Goal: Task Accomplishment & Management: Manage account settings

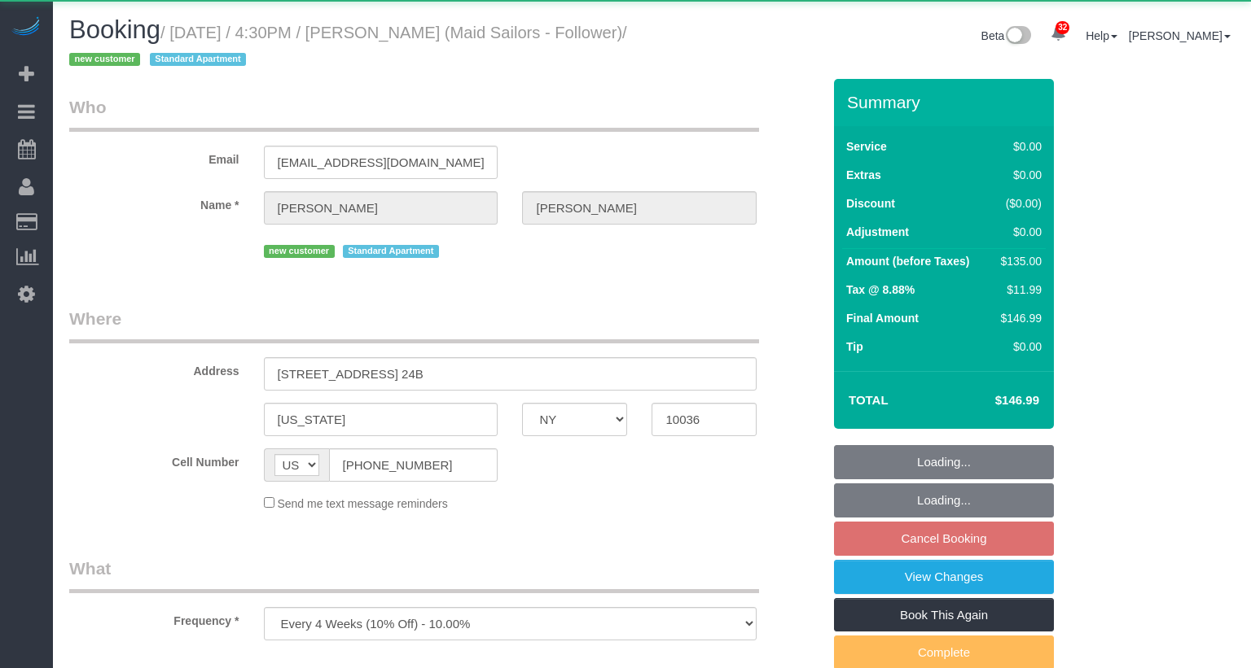
select select "NY"
select select "object:1094"
select select "string:stripe-pm_1SDZED4VGloSiKo7Q0fw3eFx"
select select "number:64"
select select "number:79"
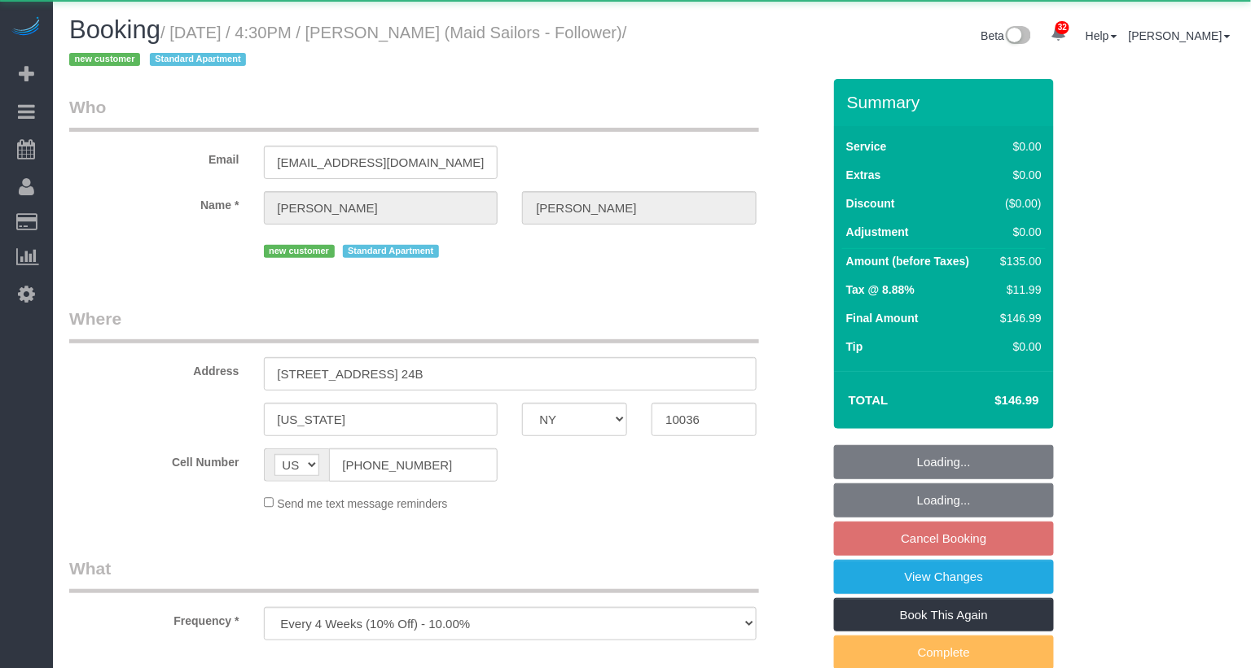
select select "number:15"
select select "number:6"
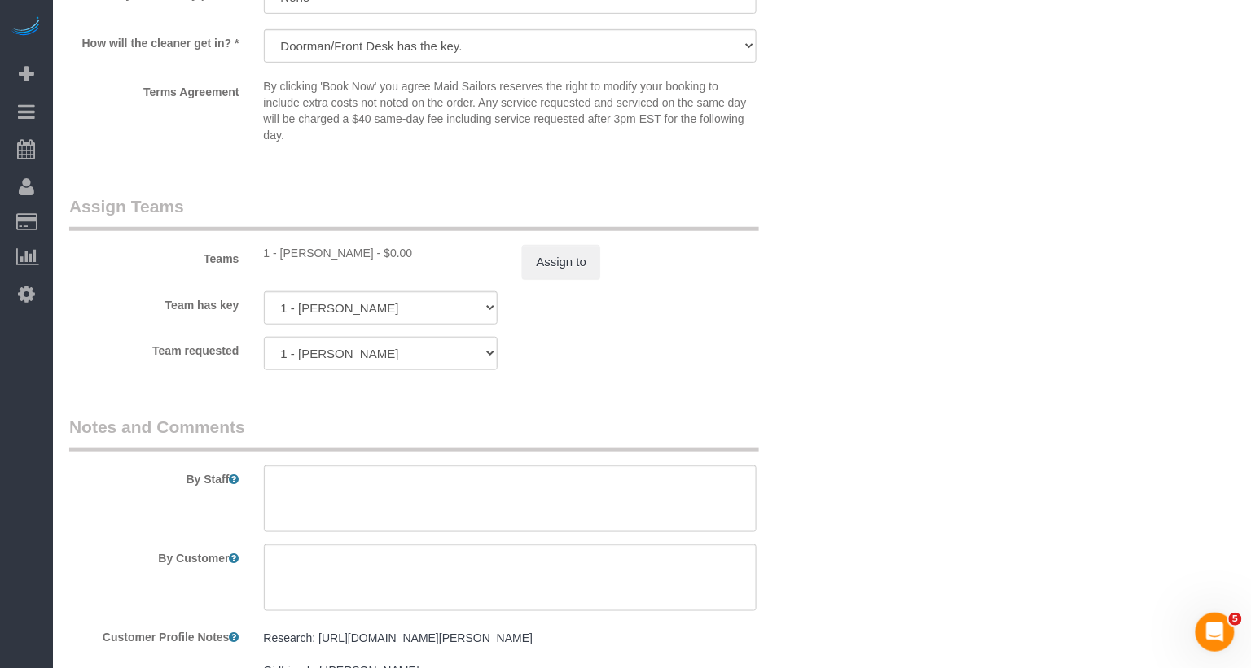
scroll to position [2268, 0]
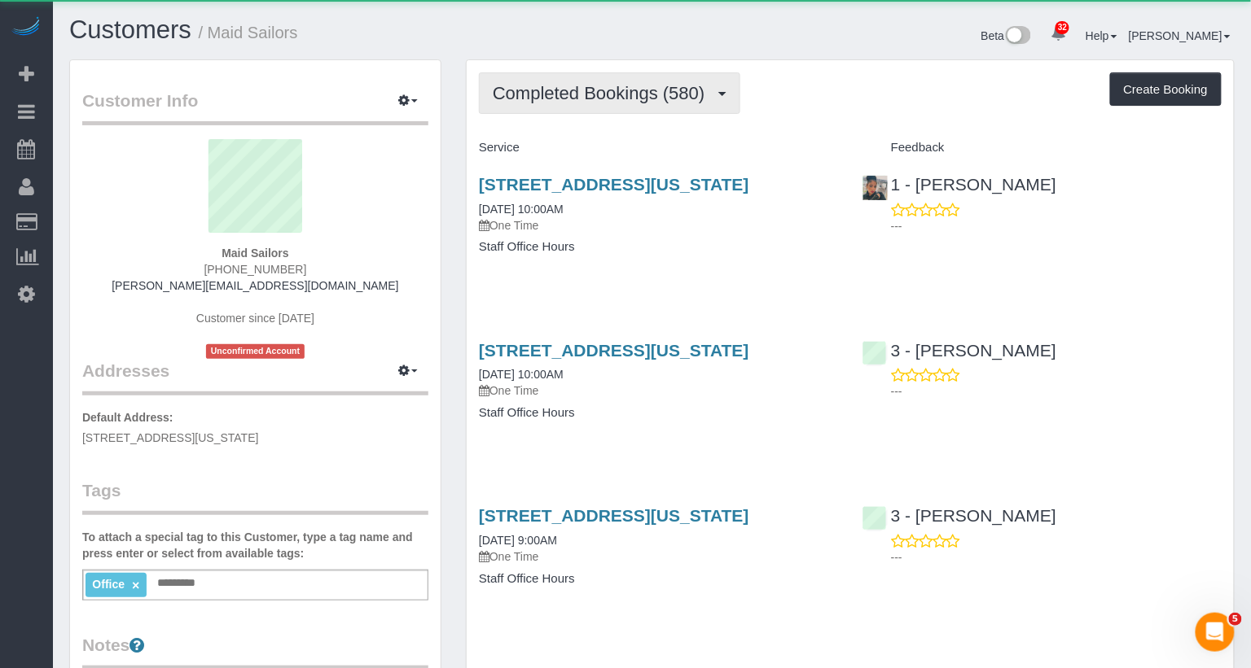
click at [595, 99] on span "Completed Bookings (580)" at bounding box center [603, 93] width 220 height 20
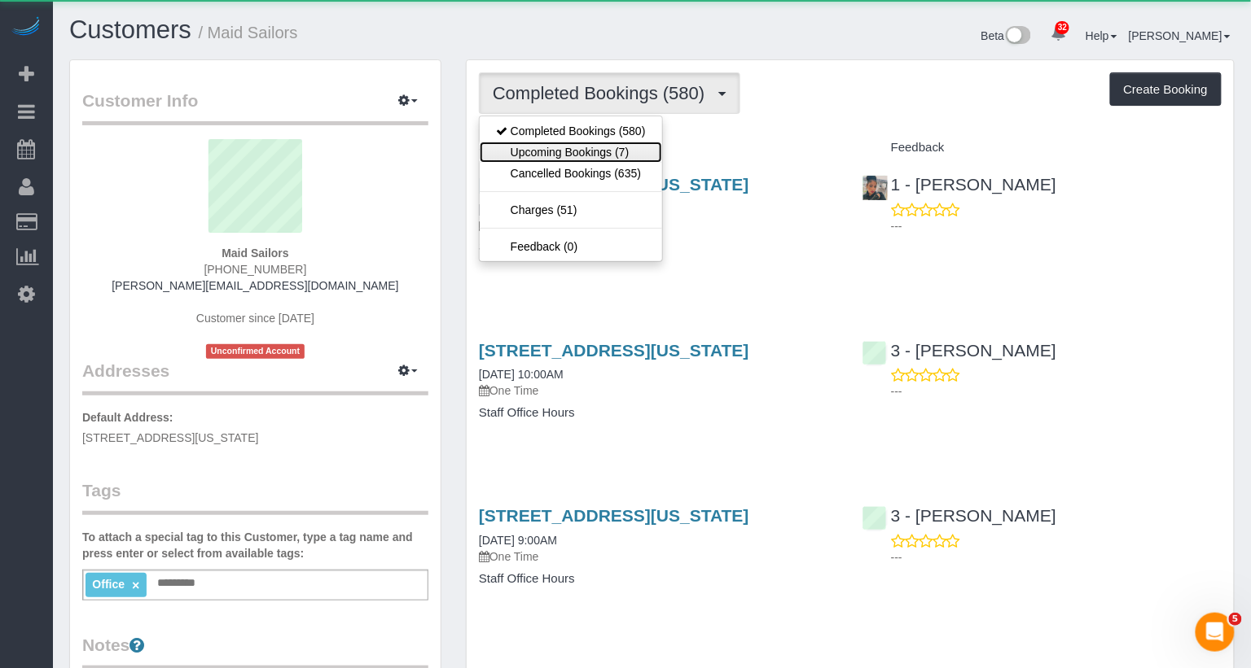
click at [598, 148] on link "Upcoming Bookings (7)" at bounding box center [571, 152] width 182 height 21
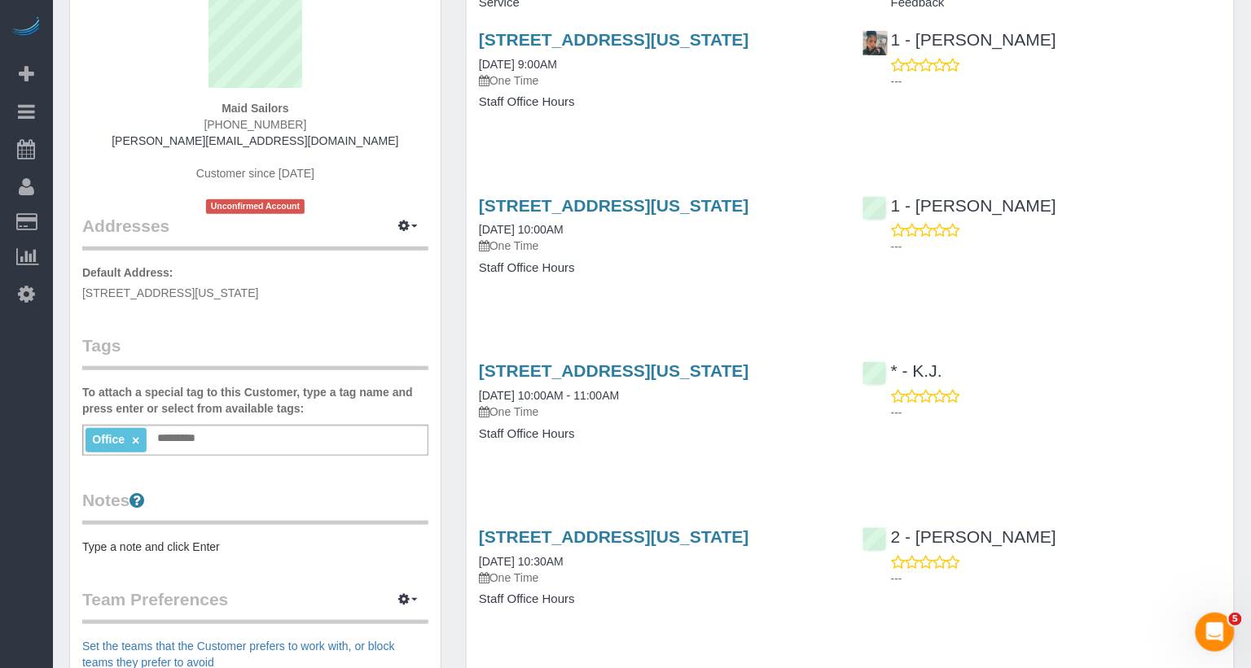
scroll to position [112, 0]
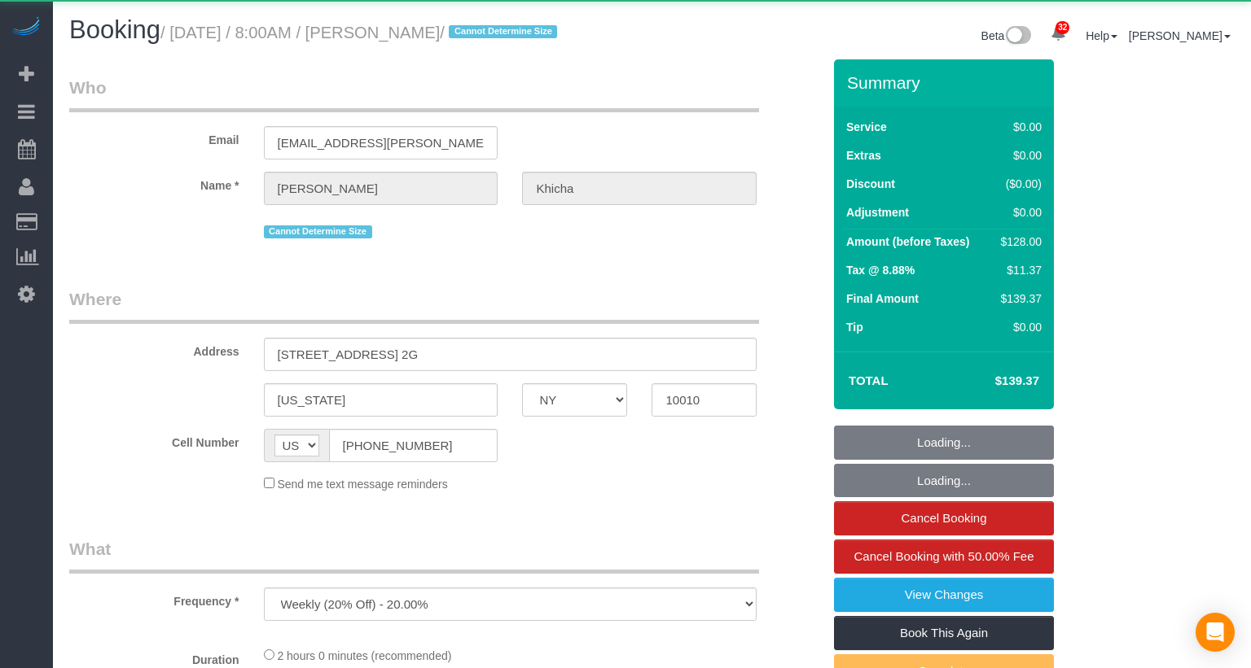
select select "NY"
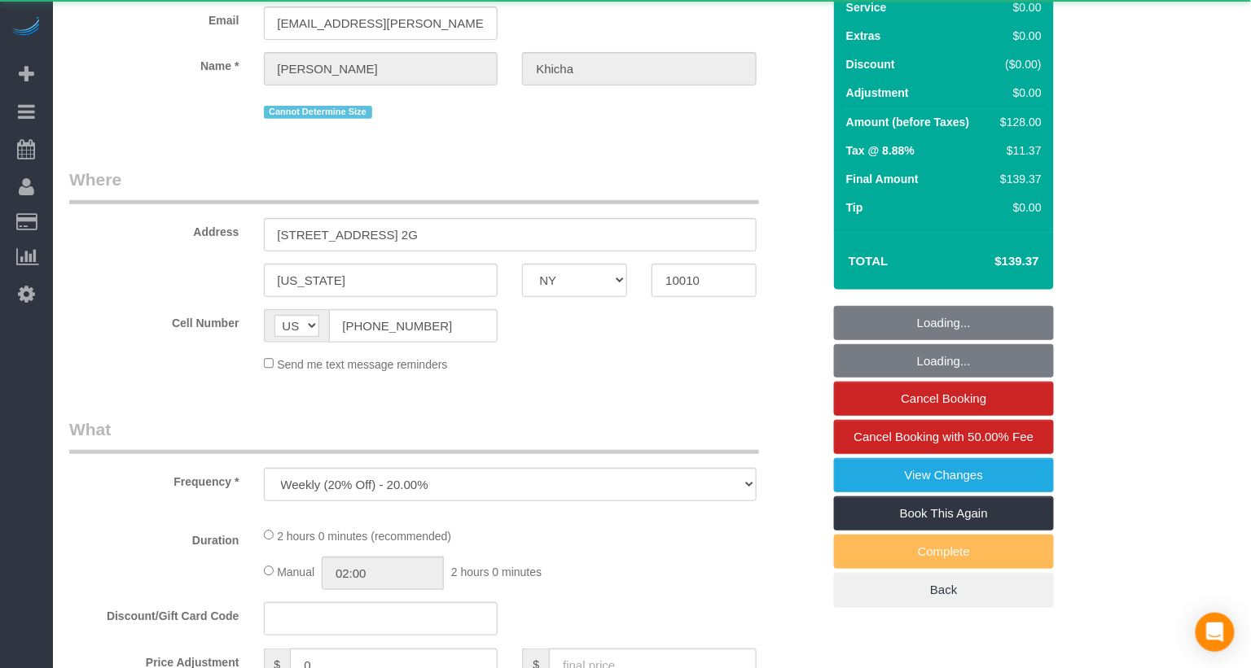
select select "string:stripe-pm_1SAdRf4VGloSiKo7zYrfcx6t"
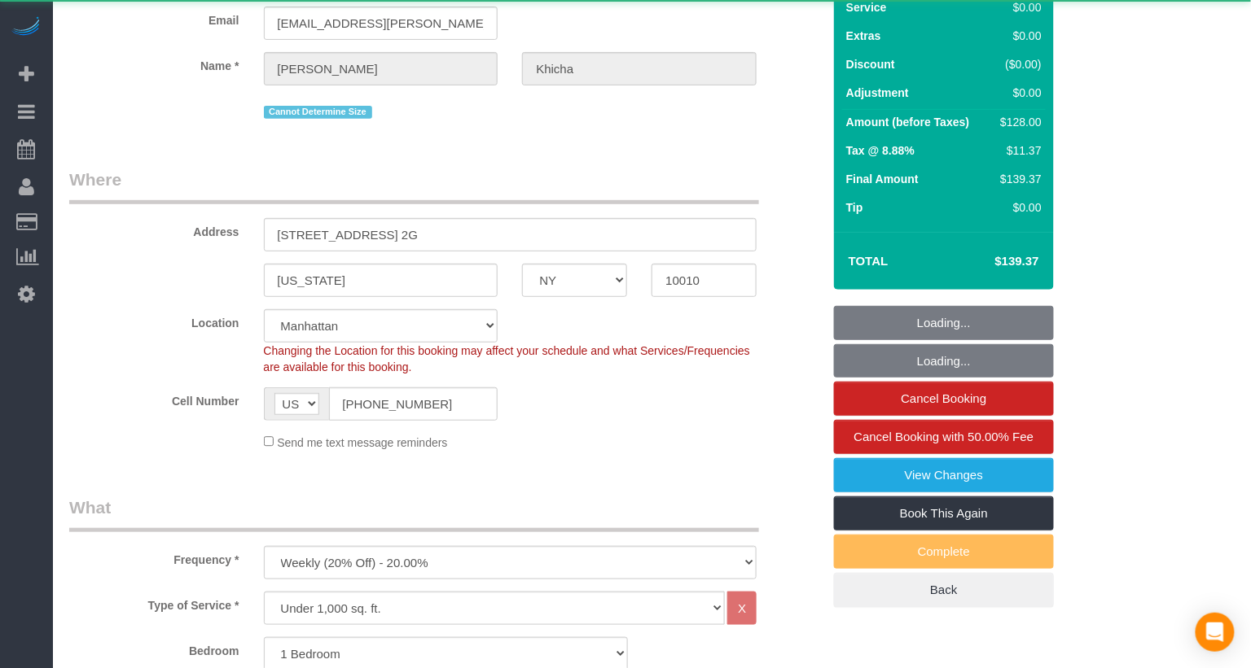
select select "object:928"
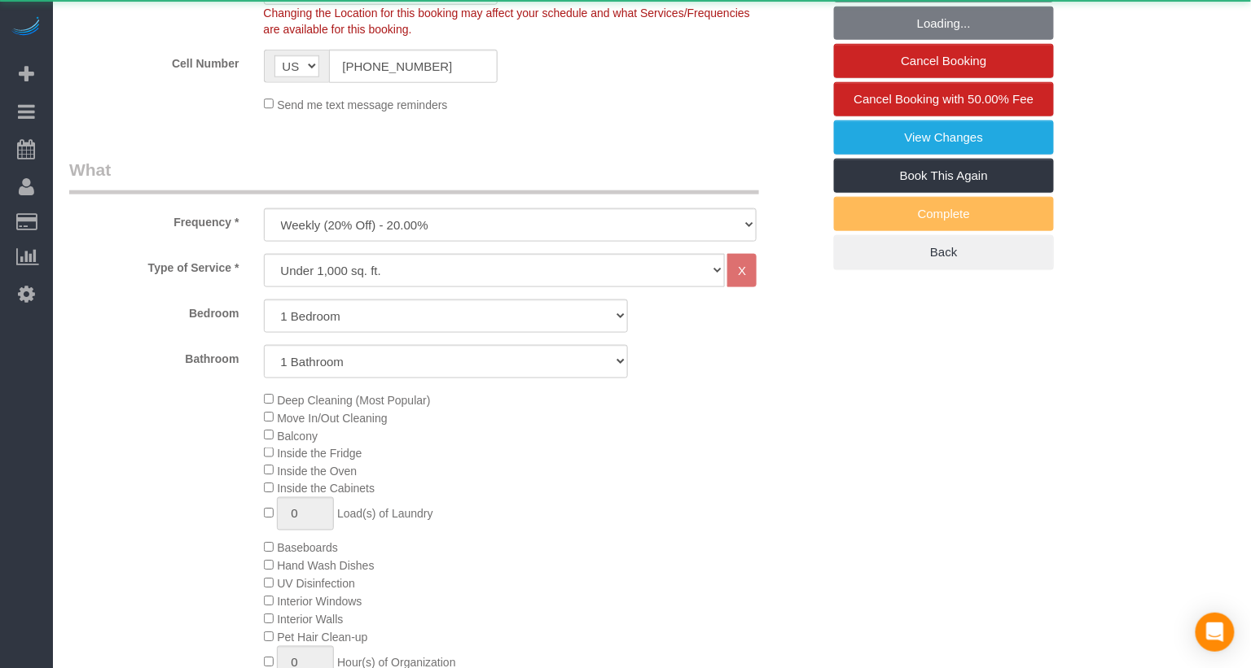
scroll to position [511, 0]
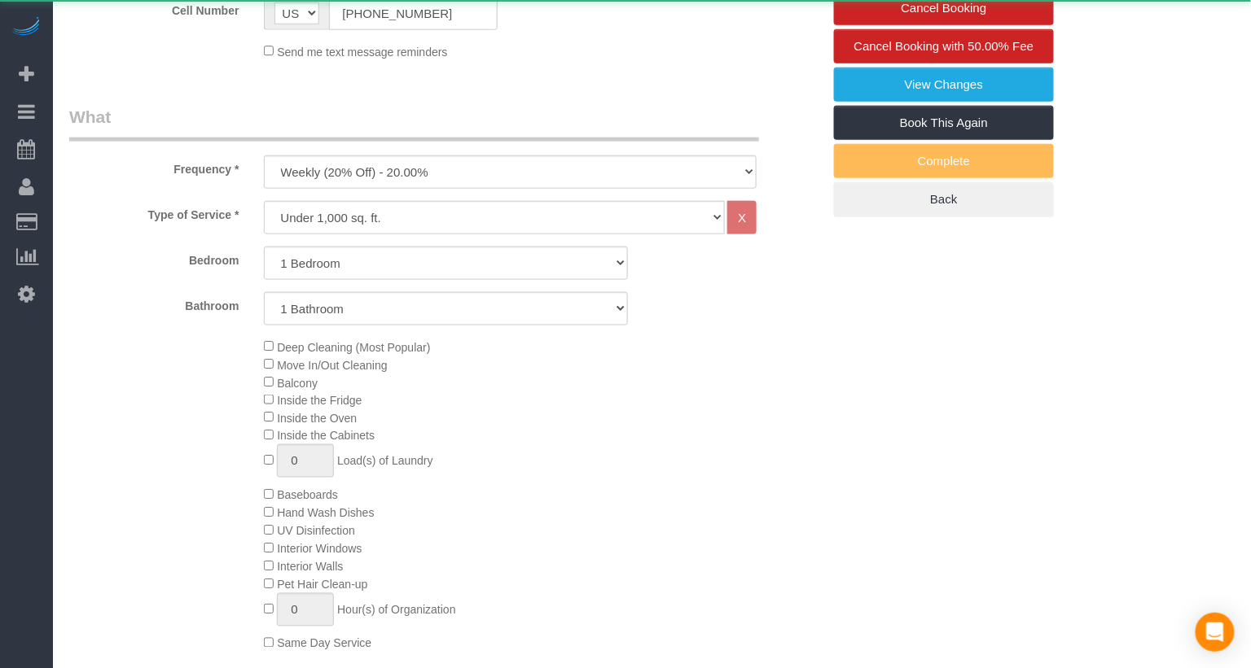
select select "spot1"
select select "number:56"
select select "number:75"
select select "number:15"
select select "number:5"
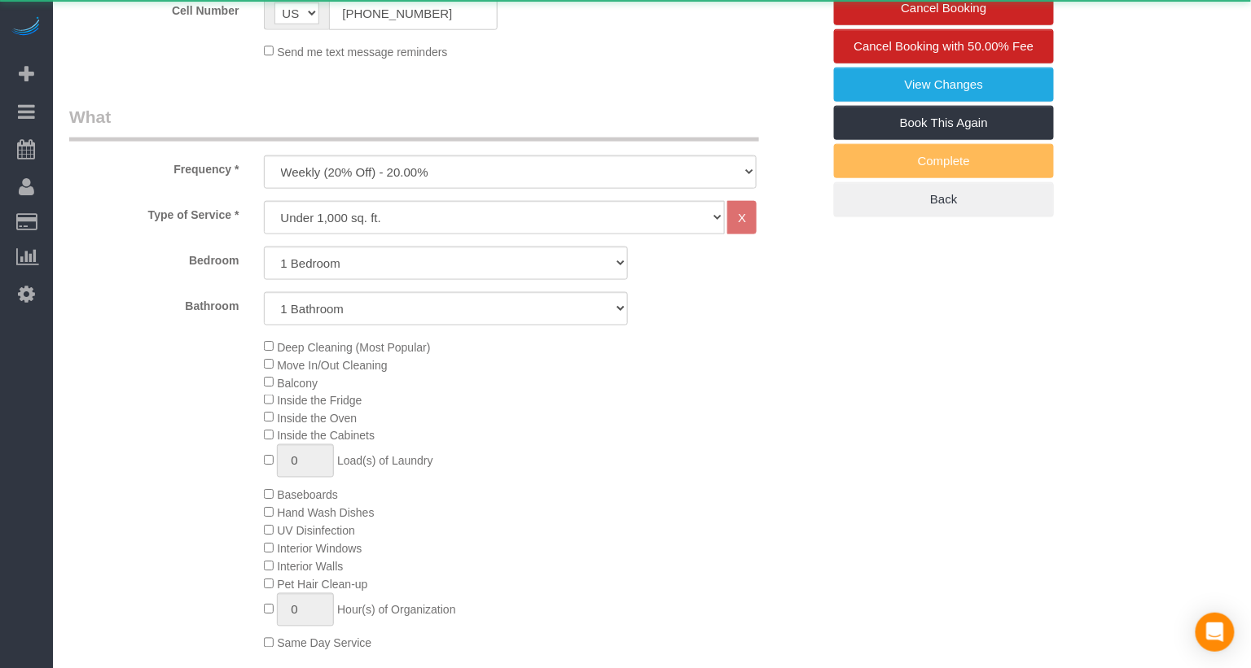
select select "1"
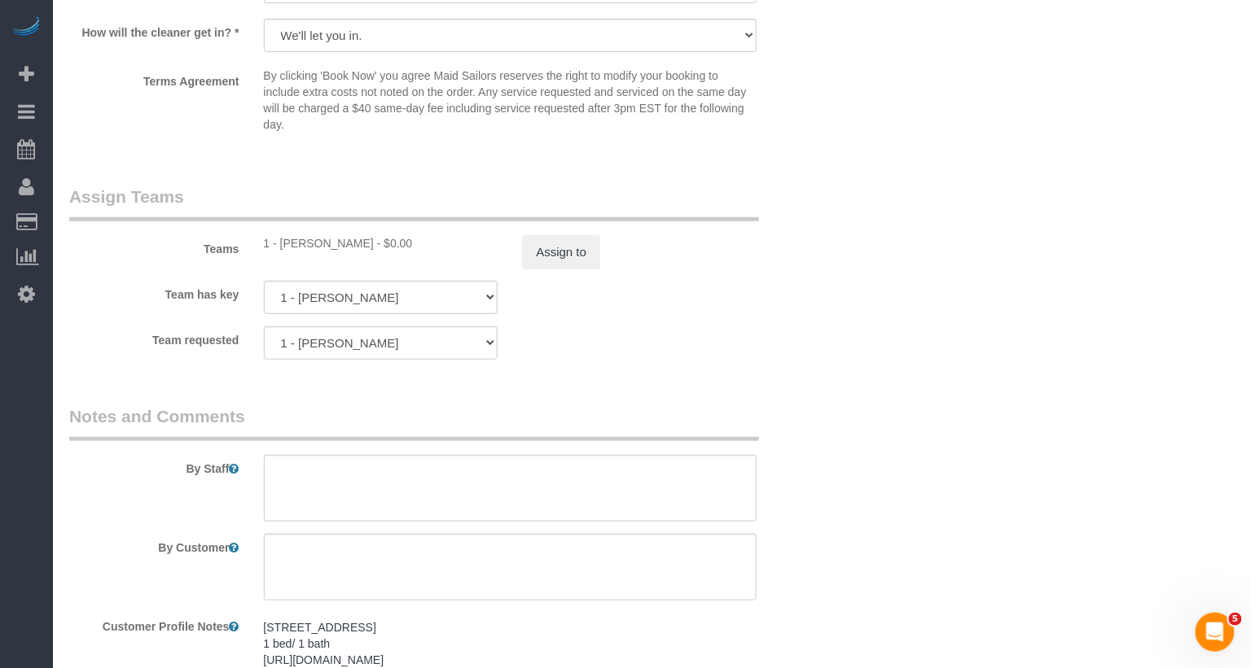
scroll to position [2236, 0]
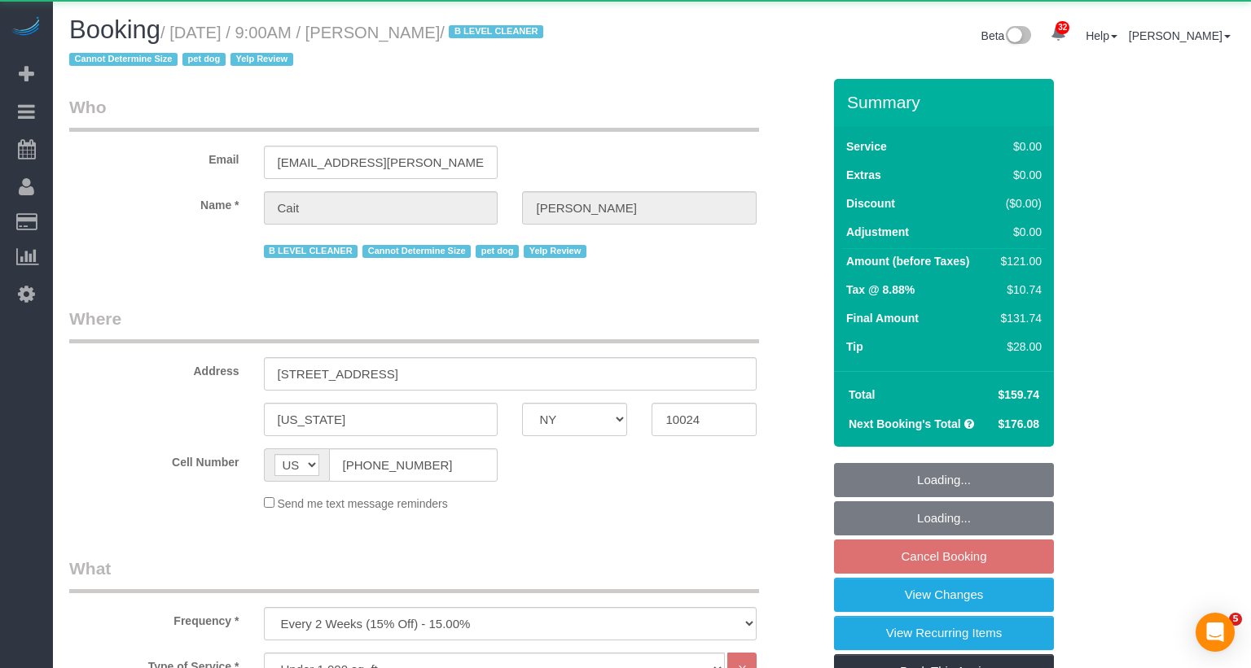
select select "NY"
select select "1"
select select "object:1085"
select select "string:stripe-pm_1PtyBH4VGloSiKo7pgkIsidZ"
select select "1"
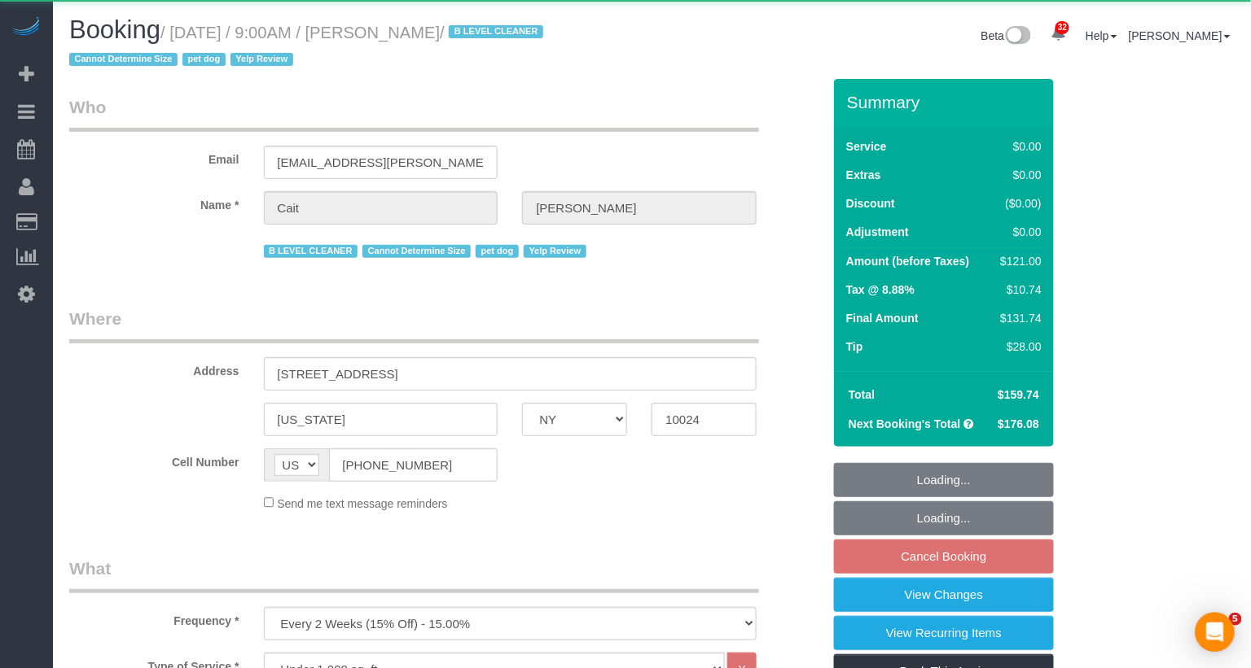
select select "spot2"
select select "number:89"
select select "number:90"
select select "number:13"
select select "number:6"
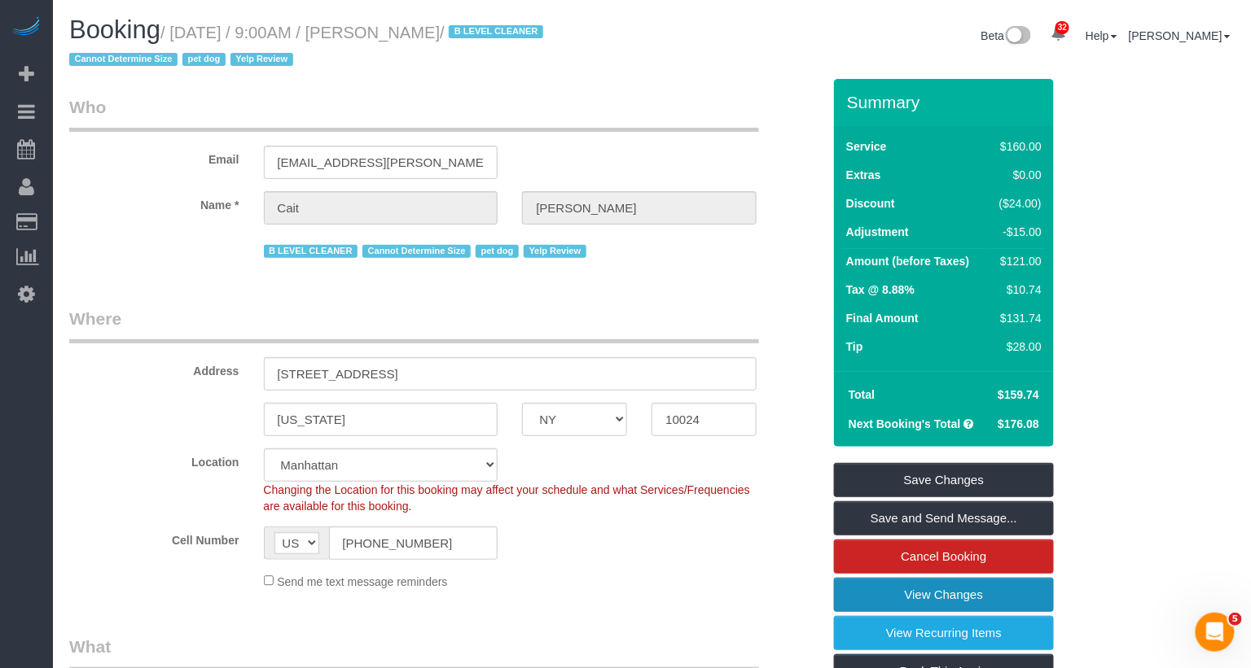
click at [922, 587] on link "View Changes" at bounding box center [944, 595] width 220 height 34
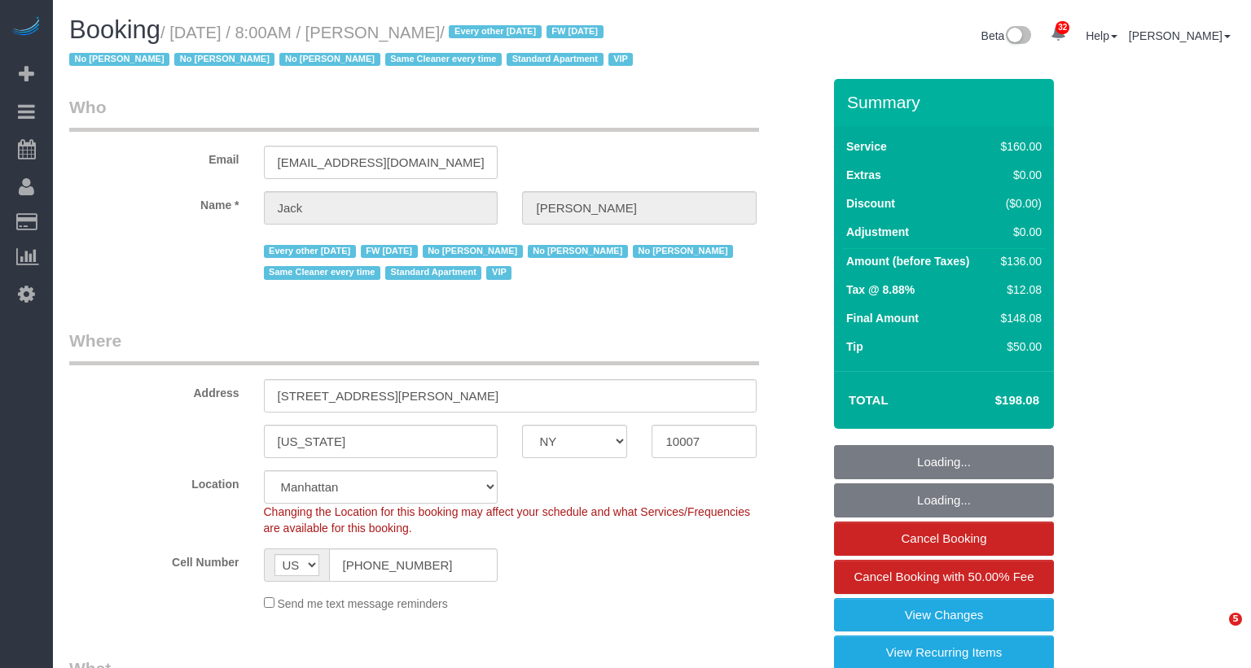
select select "NY"
select select "object:930"
select select "string:stripe-pm_1J2nYM4VGloSiKo7UvtdORhg"
select select "spot1"
select select "number:89"
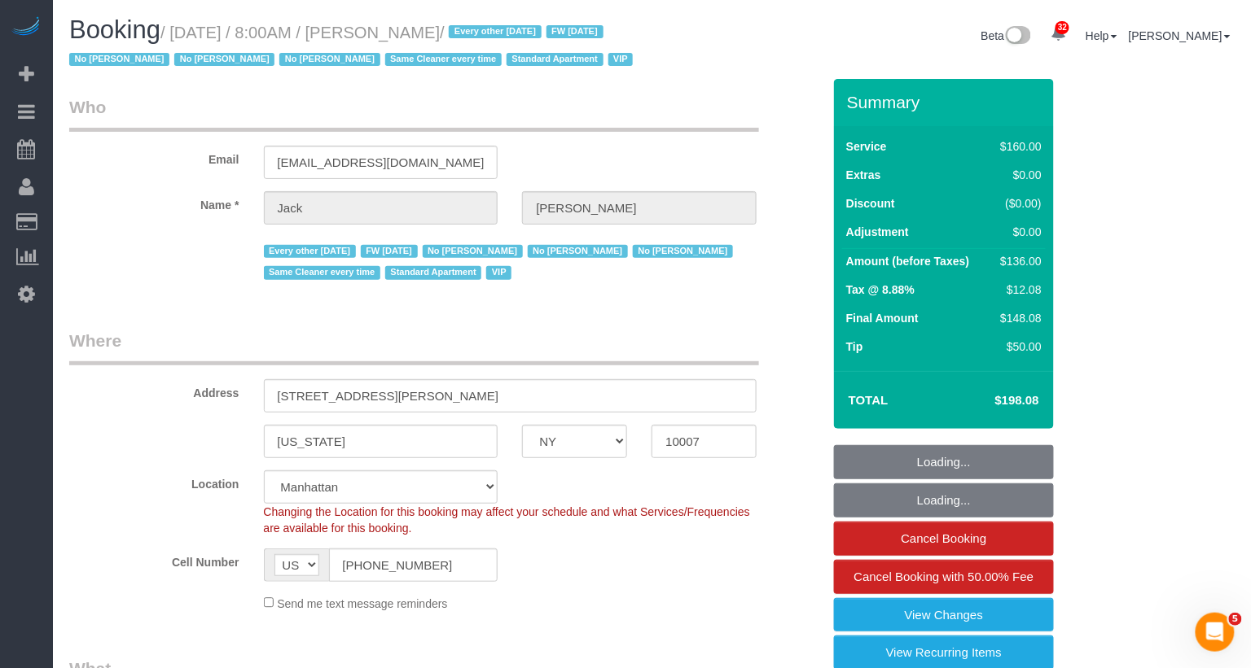
select select "number:90"
select select "number:15"
select select "number:6"
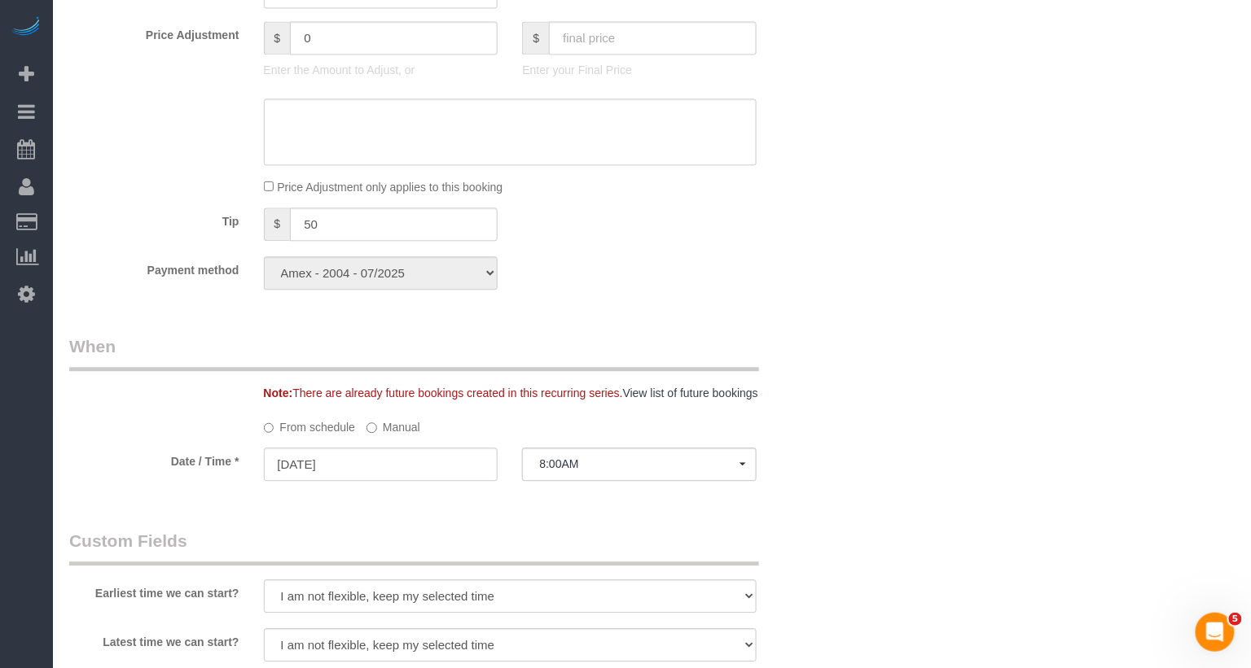
scroll to position [1409, 0]
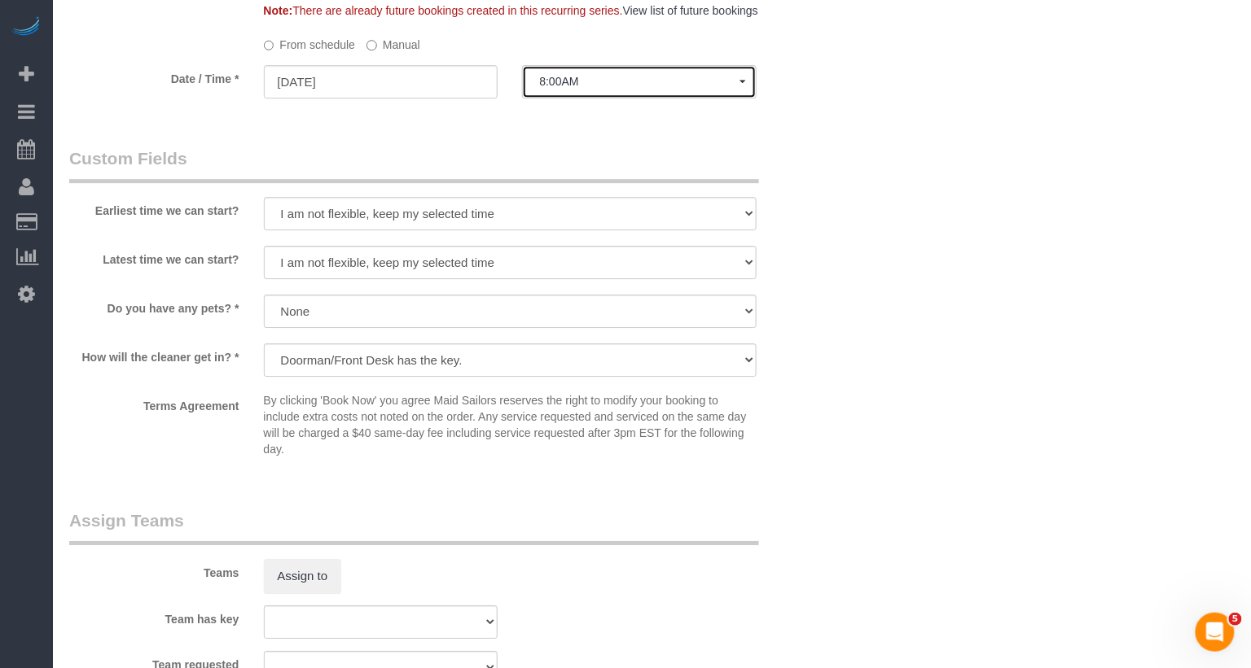
click at [640, 88] on span "8:00AM" at bounding box center [639, 81] width 200 height 13
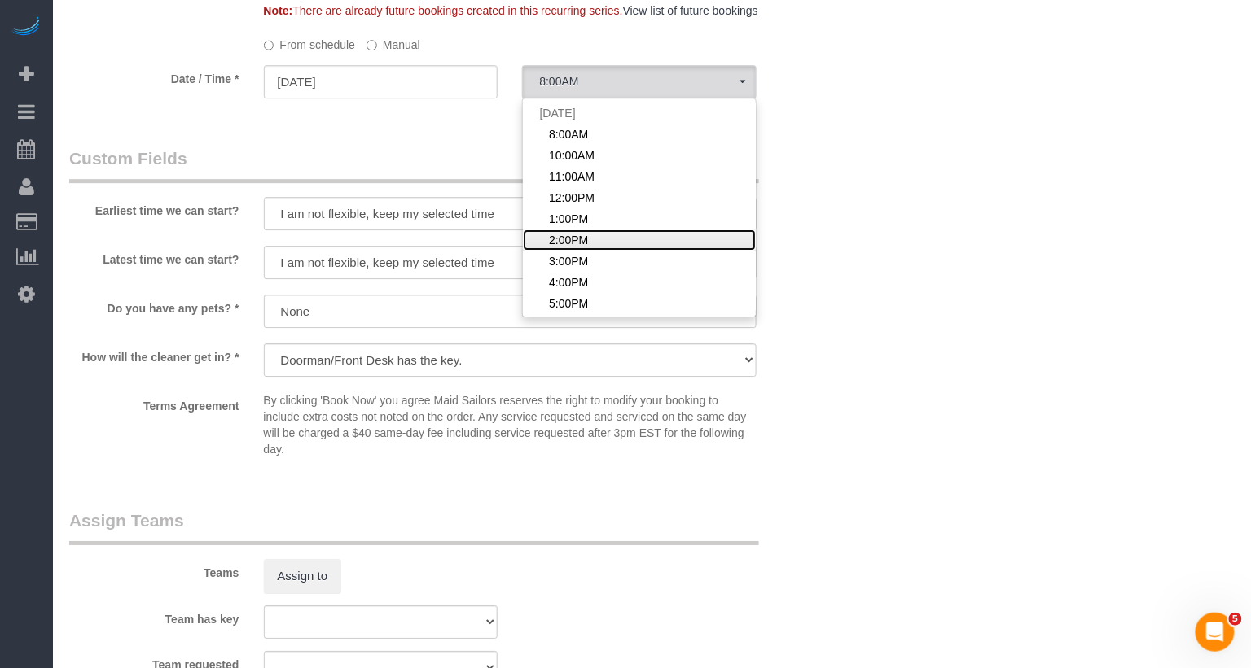
click at [591, 251] on link "2:00PM" at bounding box center [639, 240] width 233 height 21
select select "spot6"
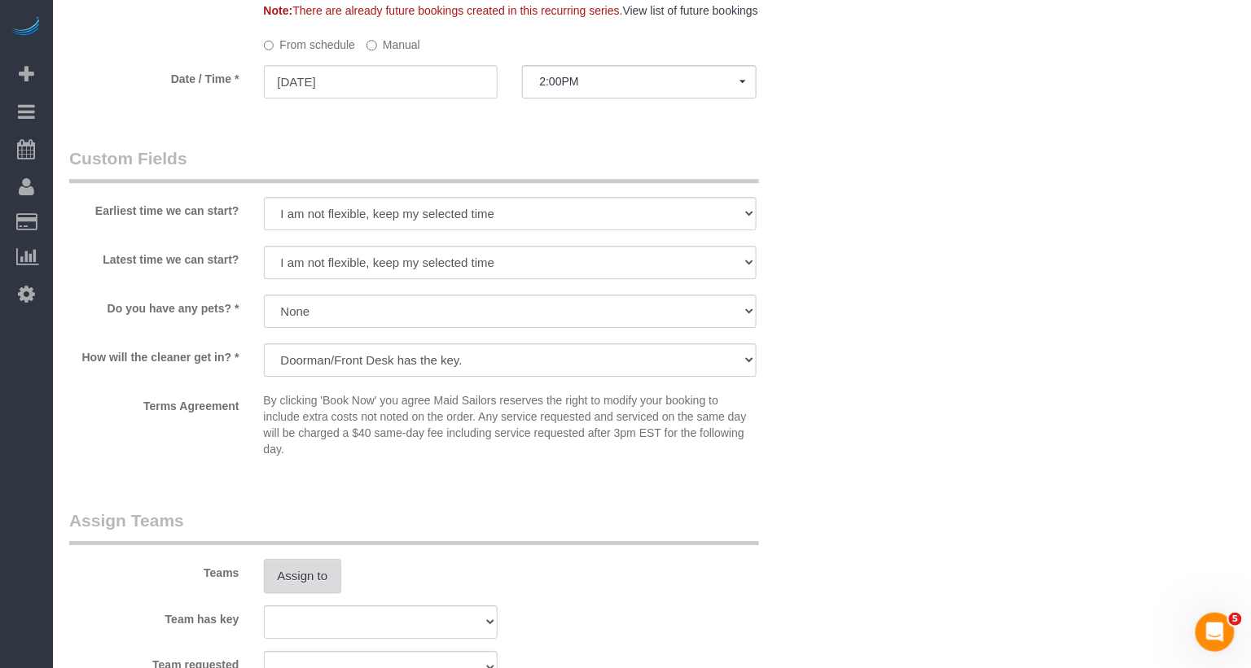
click at [317, 594] on button "Assign to" at bounding box center [303, 576] width 78 height 34
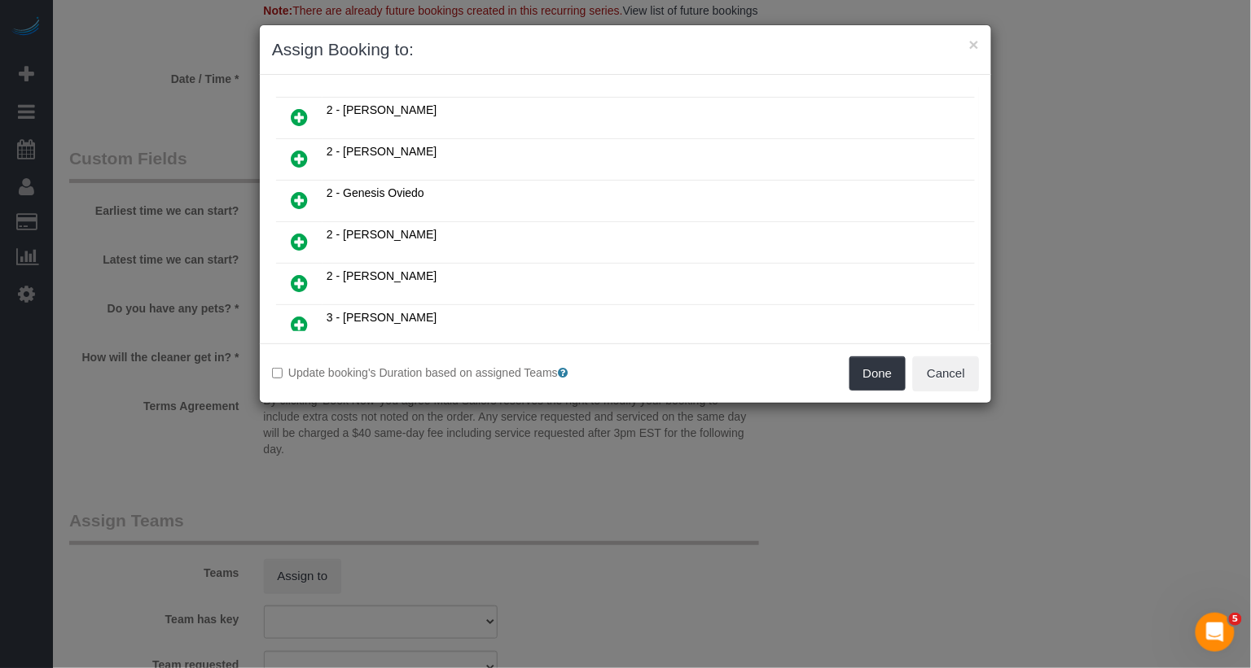
scroll to position [587, 0]
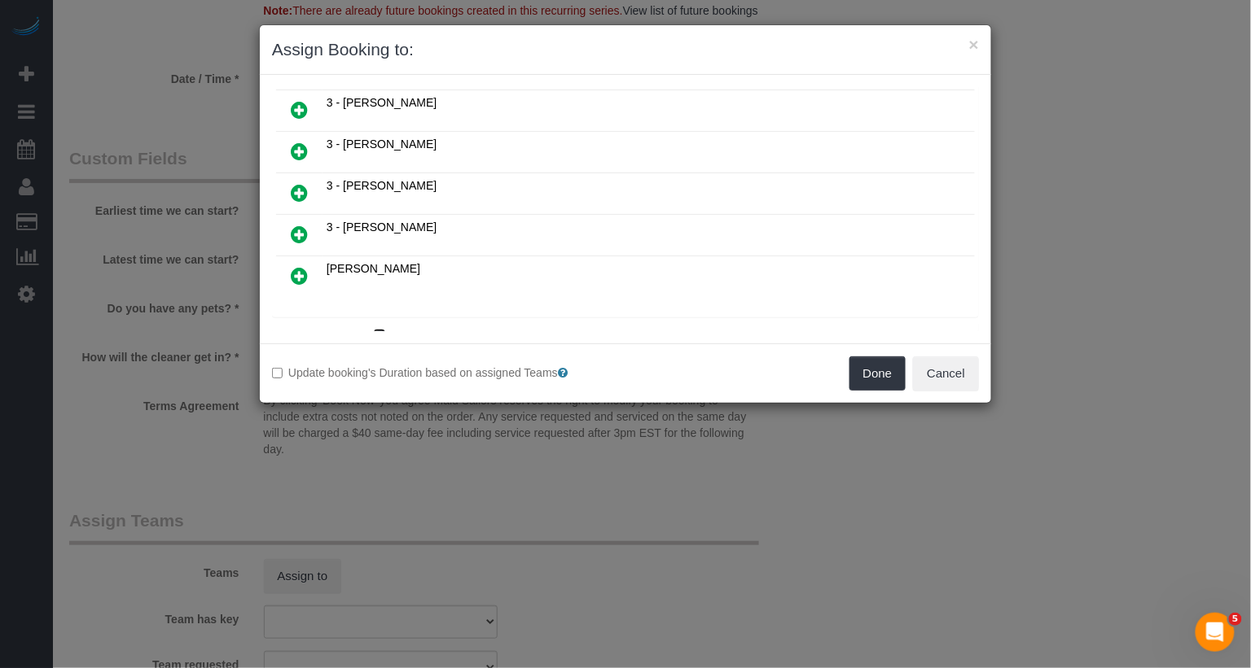
click at [380, 330] on icon at bounding box center [381, 336] width 10 height 12
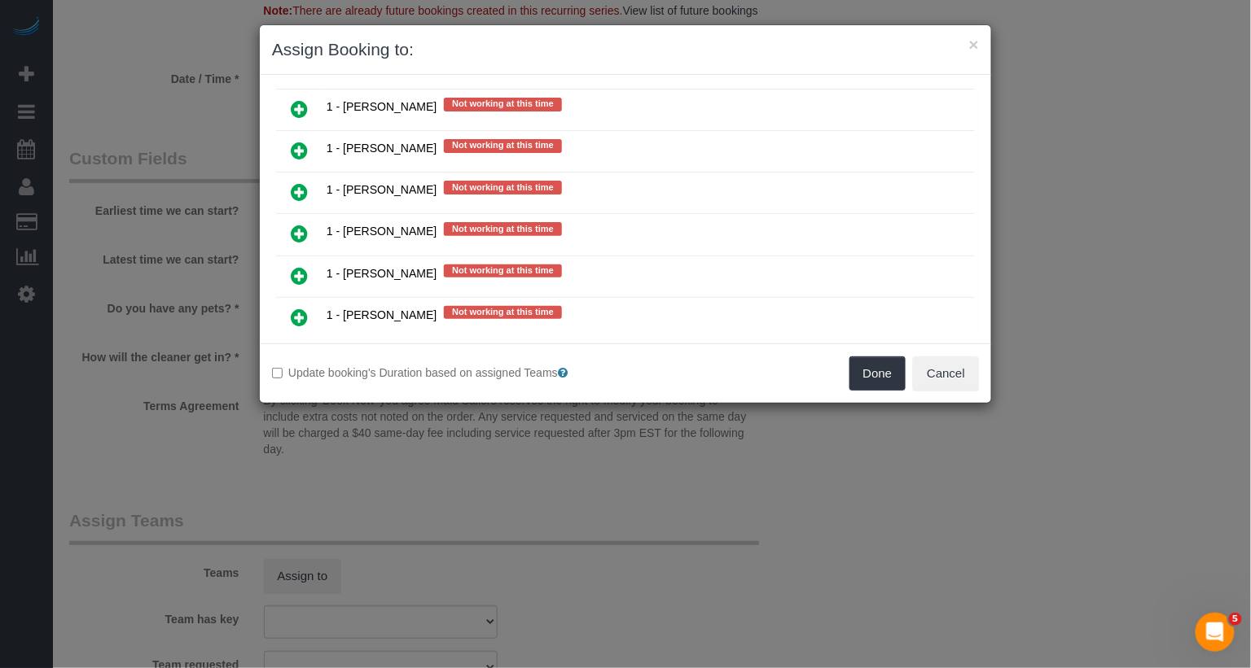
click at [296, 349] on icon at bounding box center [299, 359] width 17 height 20
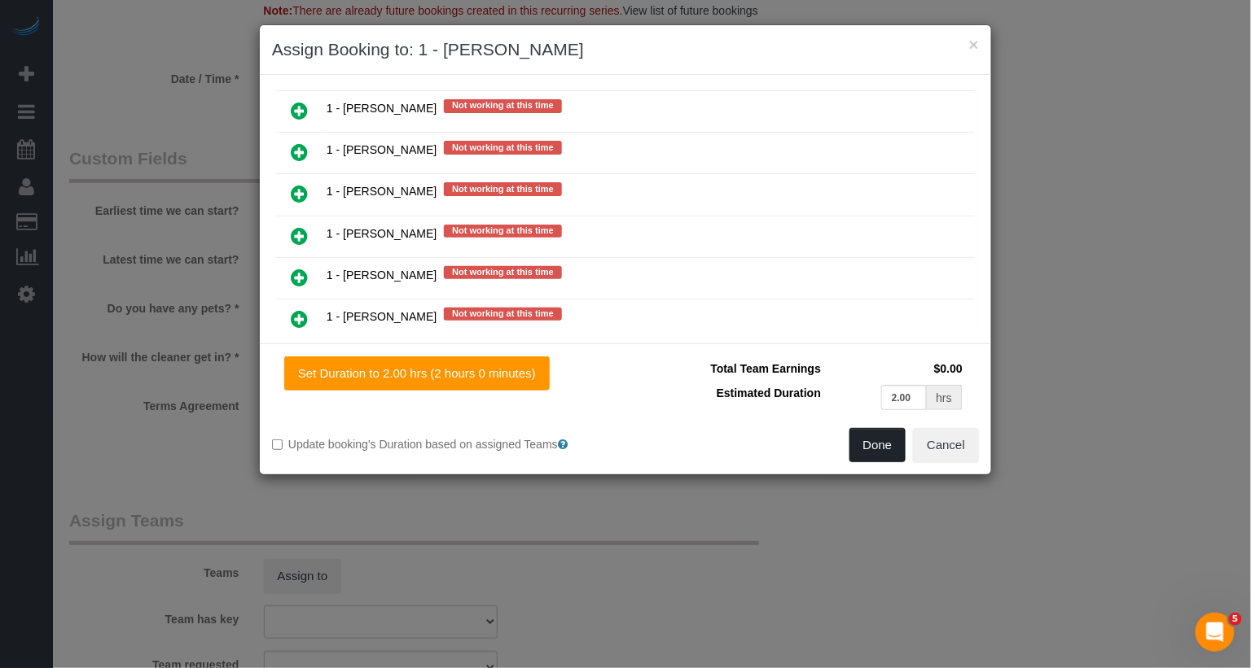
click at [890, 429] on button "Done" at bounding box center [877, 445] width 57 height 34
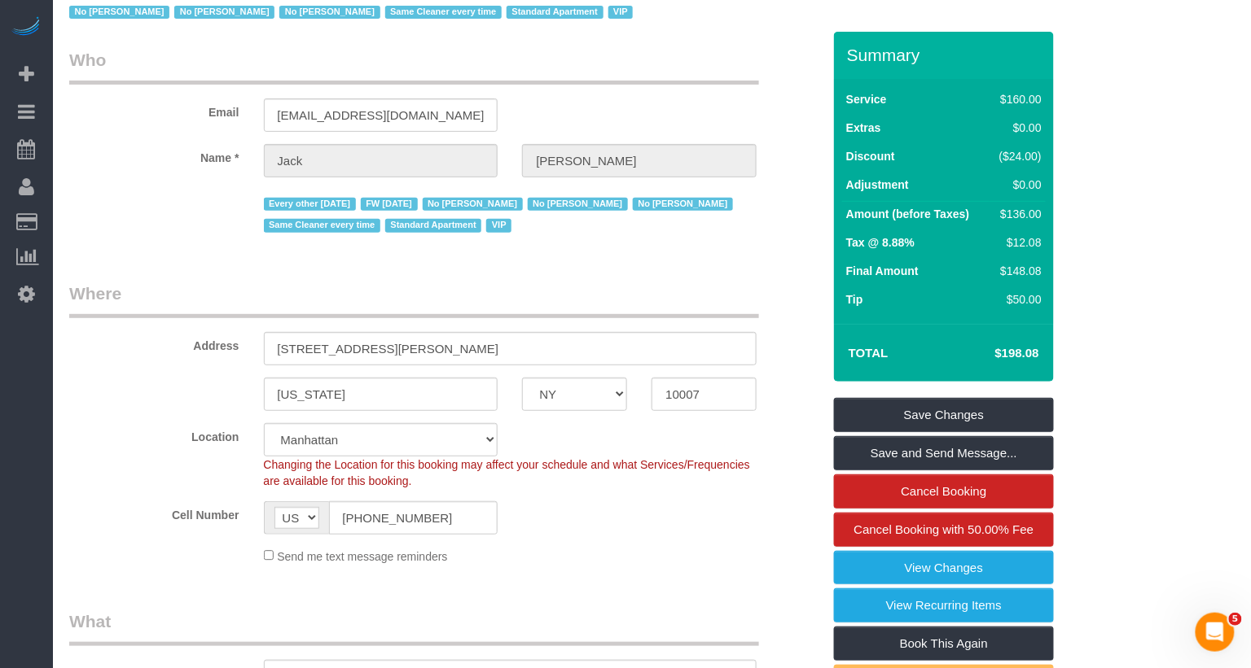
scroll to position [0, 0]
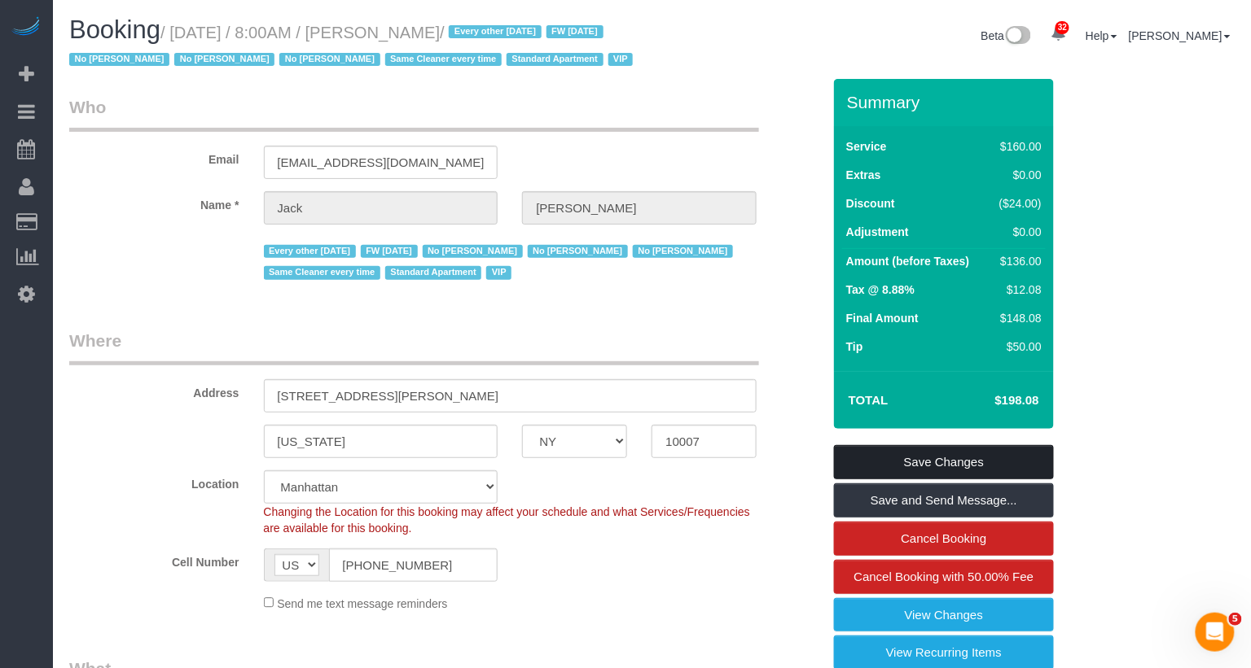
click at [913, 475] on link "Save Changes" at bounding box center [944, 462] width 220 height 34
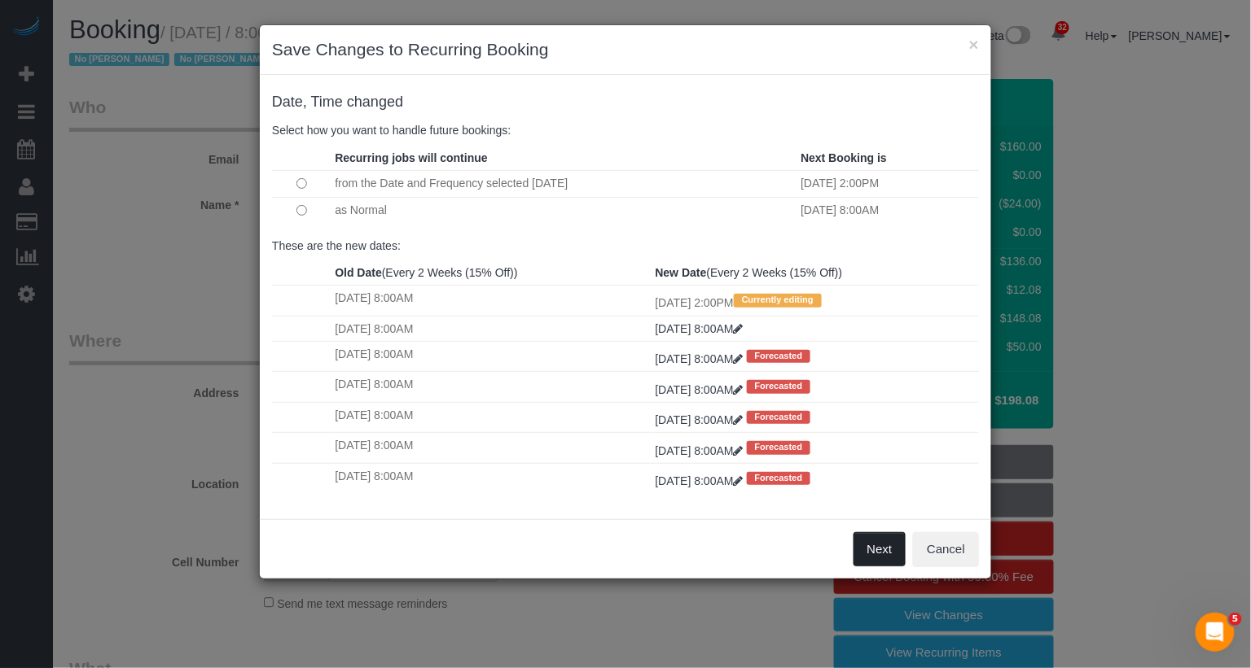
click at [884, 538] on button "Next" at bounding box center [879, 550] width 53 height 34
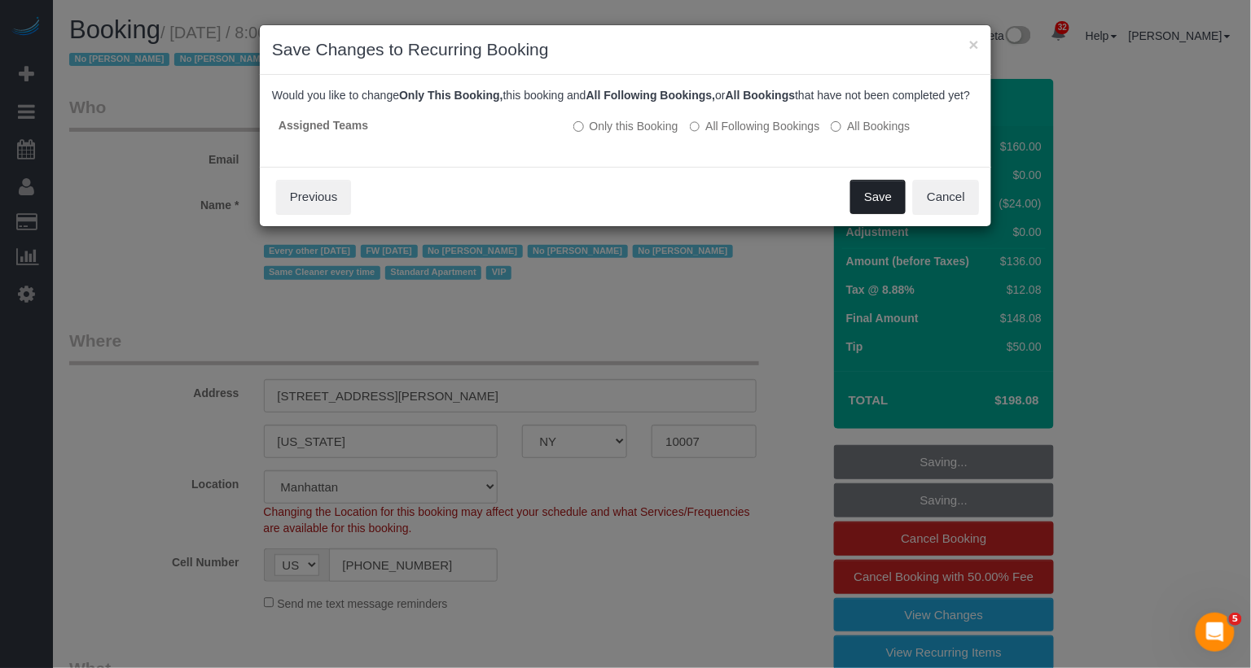
click at [868, 214] on button "Save" at bounding box center [877, 197] width 55 height 34
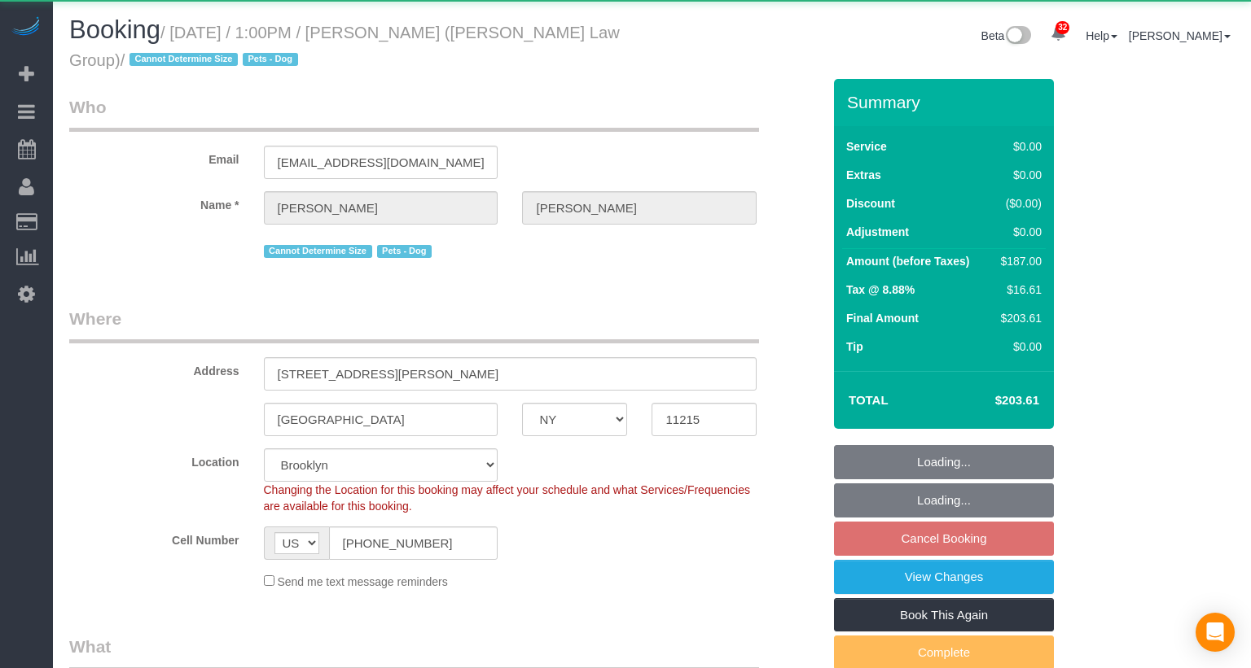
select select "NY"
select select "object:1114"
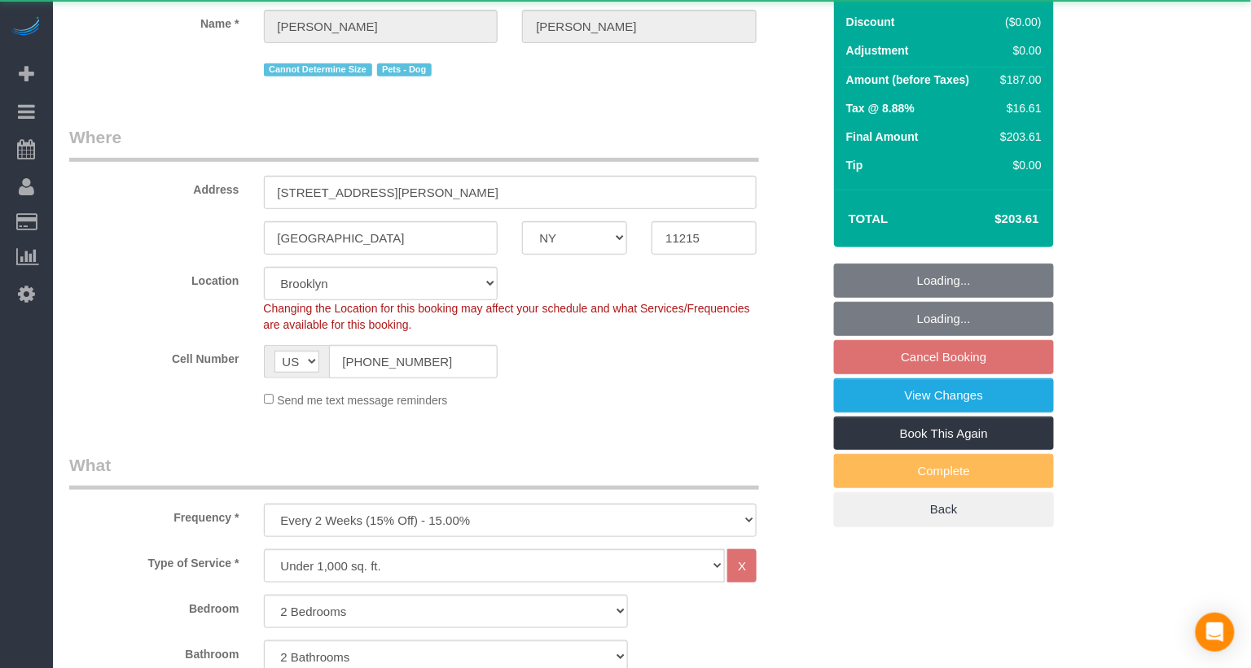
select select "string:stripe-pm_1S3igF4VGloSiKo7ii8H05kM"
select select "2"
select select "spot6"
select select "number:89"
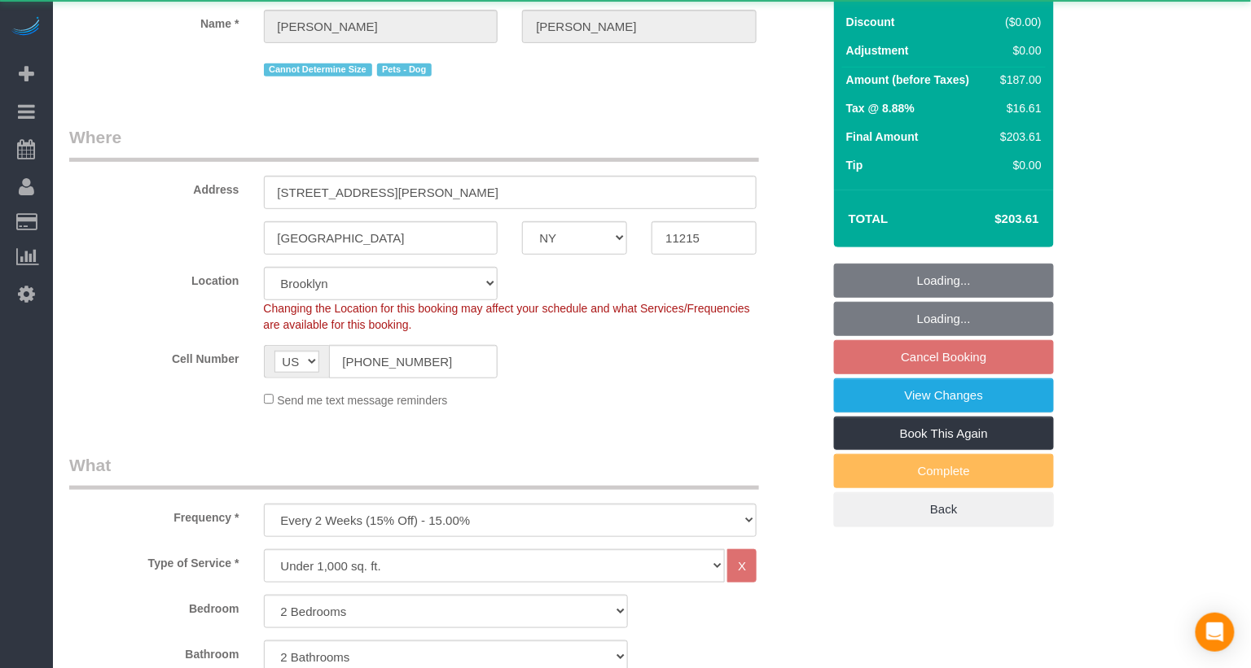
select select "number:90"
select select "number:13"
select select "number:7"
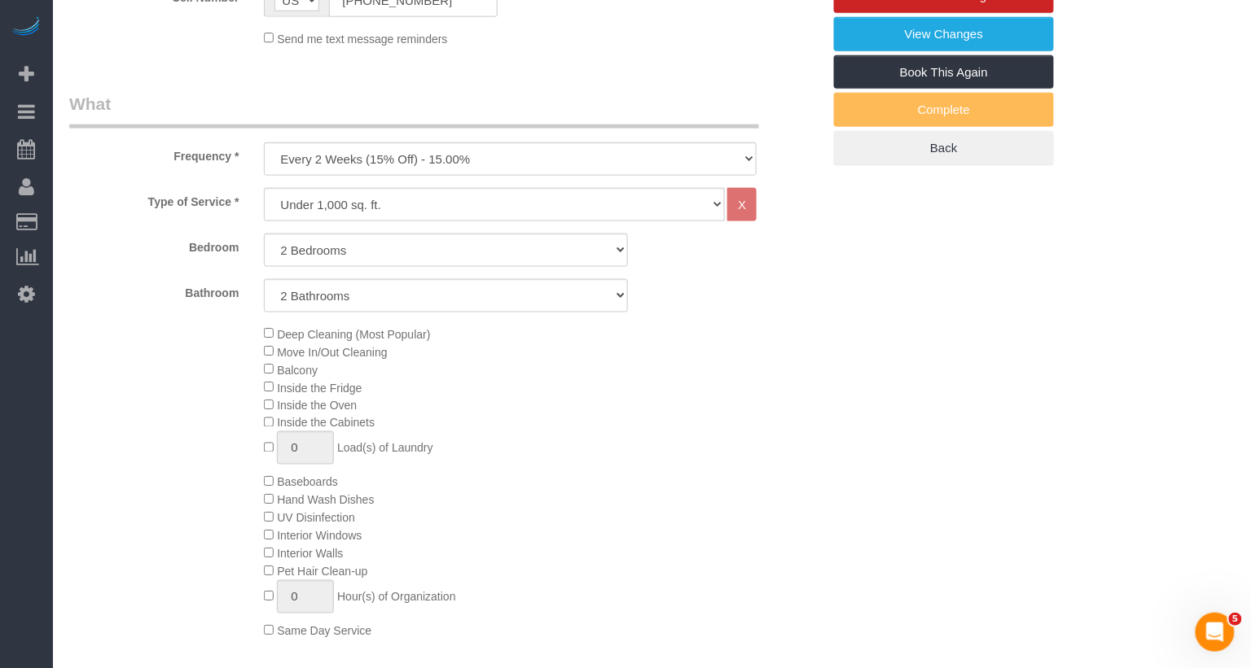
scroll to position [499, 0]
